Goal: Find specific page/section

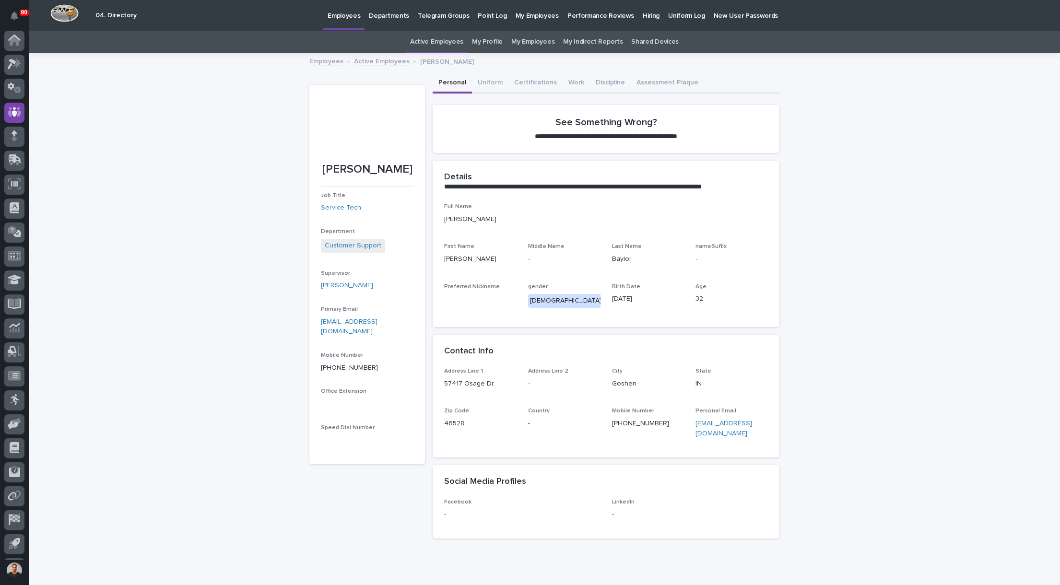
scroll to position [22, 0]
click at [14, 45] on icon at bounding box center [15, 41] width 14 height 11
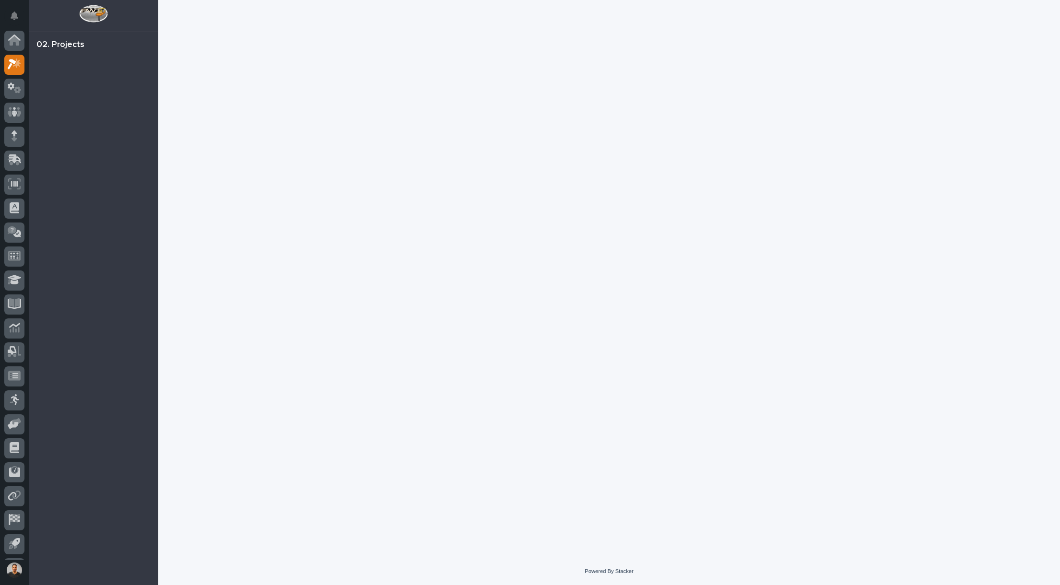
scroll to position [22, 0]
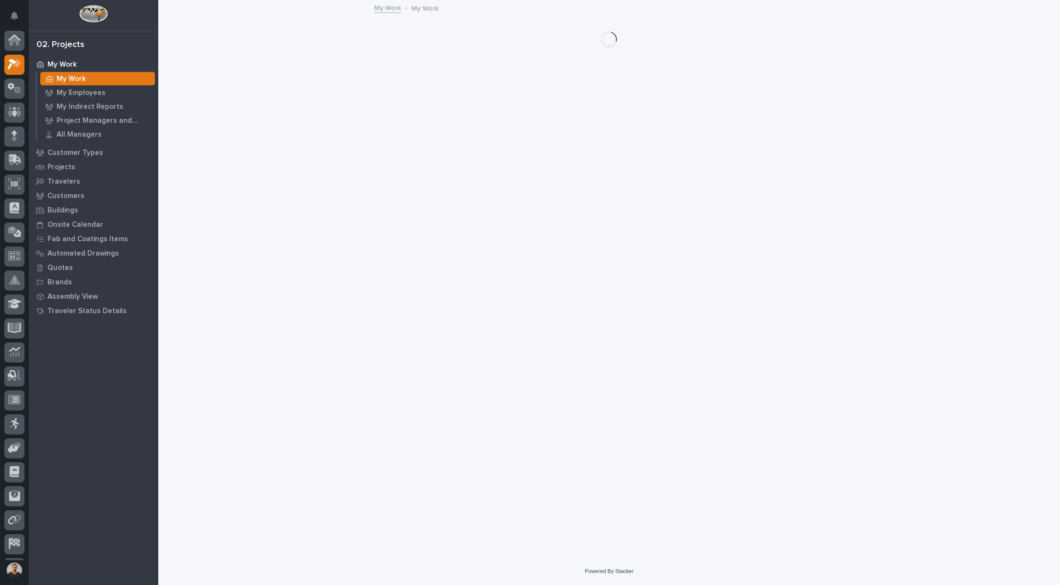
scroll to position [22, 0]
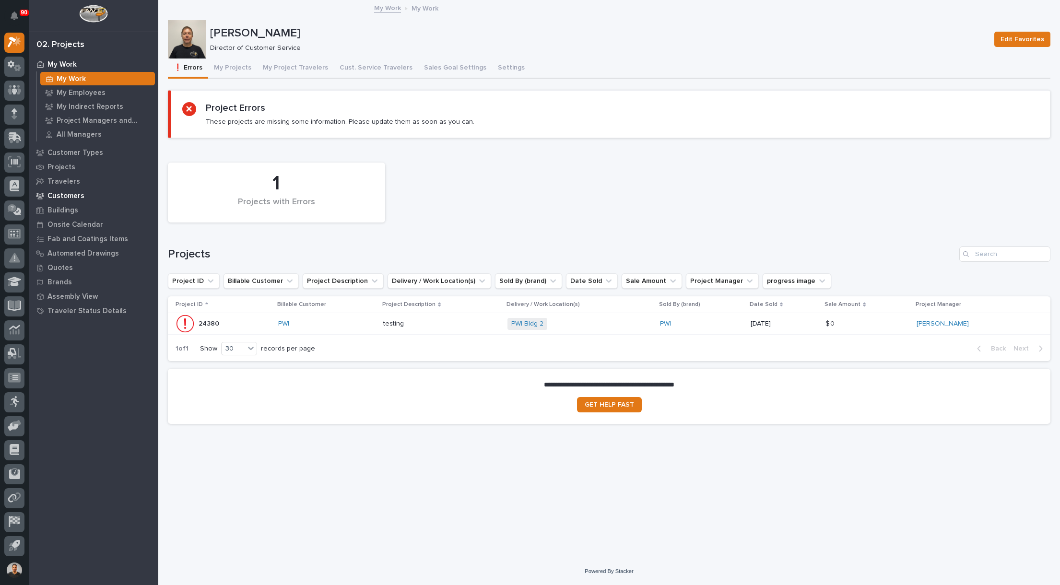
click at [61, 192] on p "Customers" at bounding box center [65, 196] width 37 height 9
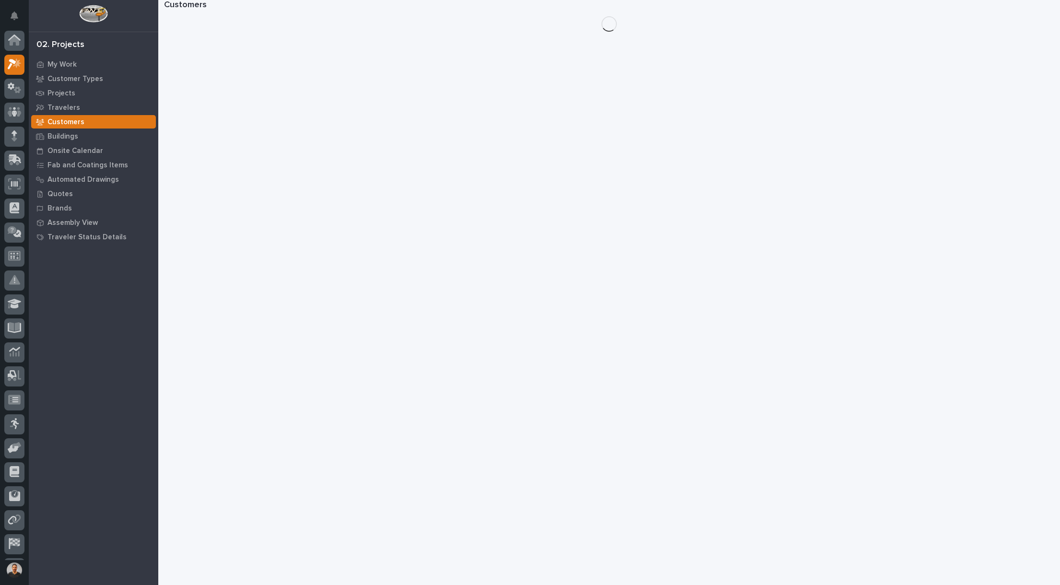
scroll to position [22, 0]
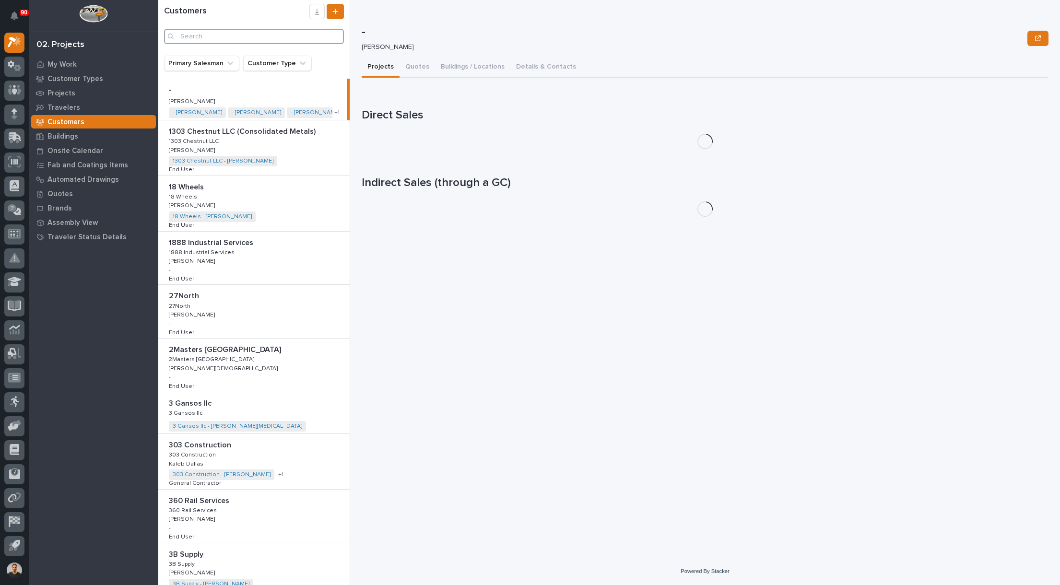
click at [217, 32] on input "Search" at bounding box center [254, 36] width 180 height 15
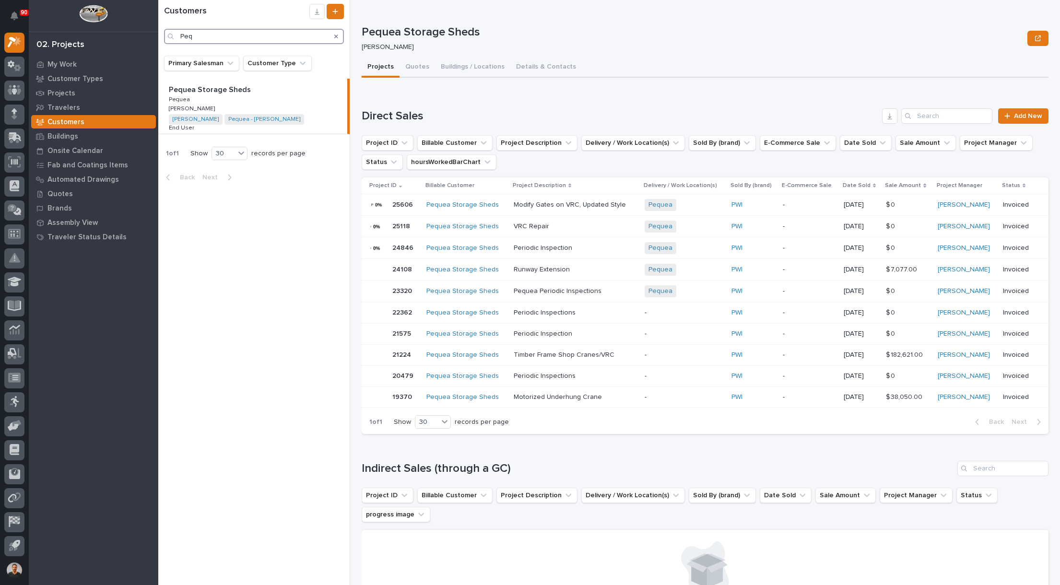
type input "Peq"
